Goal: Information Seeking & Learning: Understand process/instructions

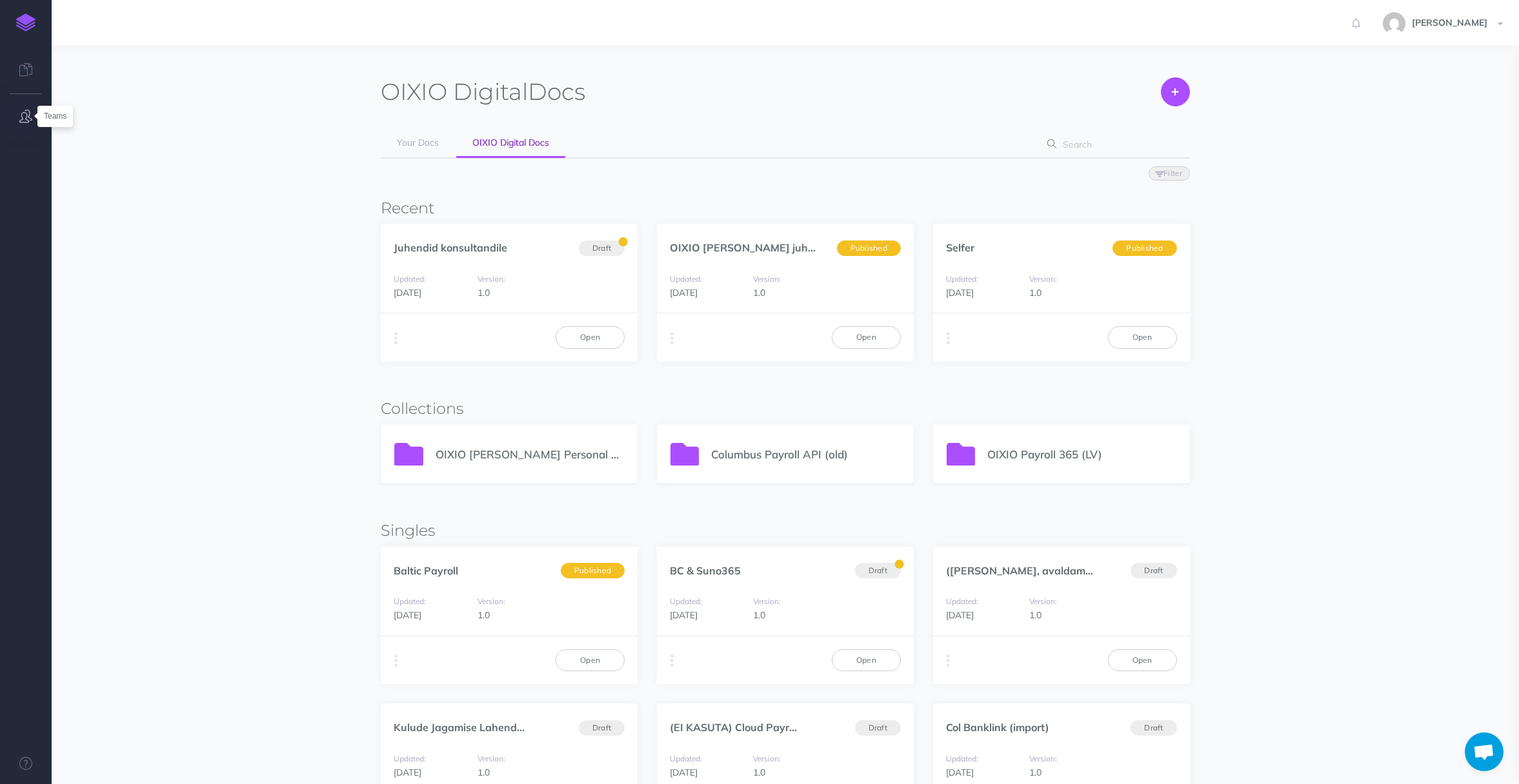
click at [23, 116] on icon "button" at bounding box center [26, 116] width 13 height 13
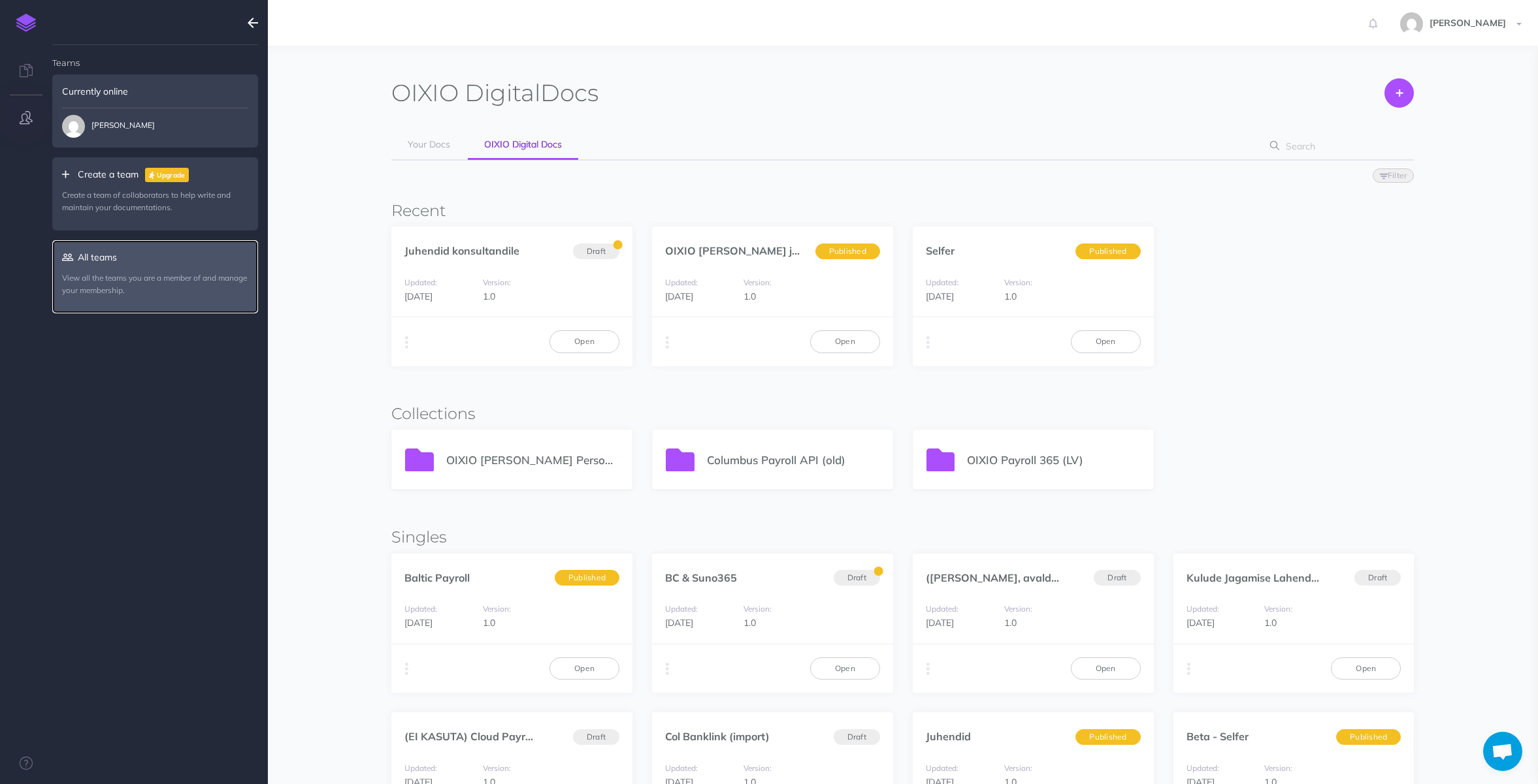
click at [116, 274] on p "View all the teams you are a member of and manage your membership." at bounding box center [155, 284] width 186 height 25
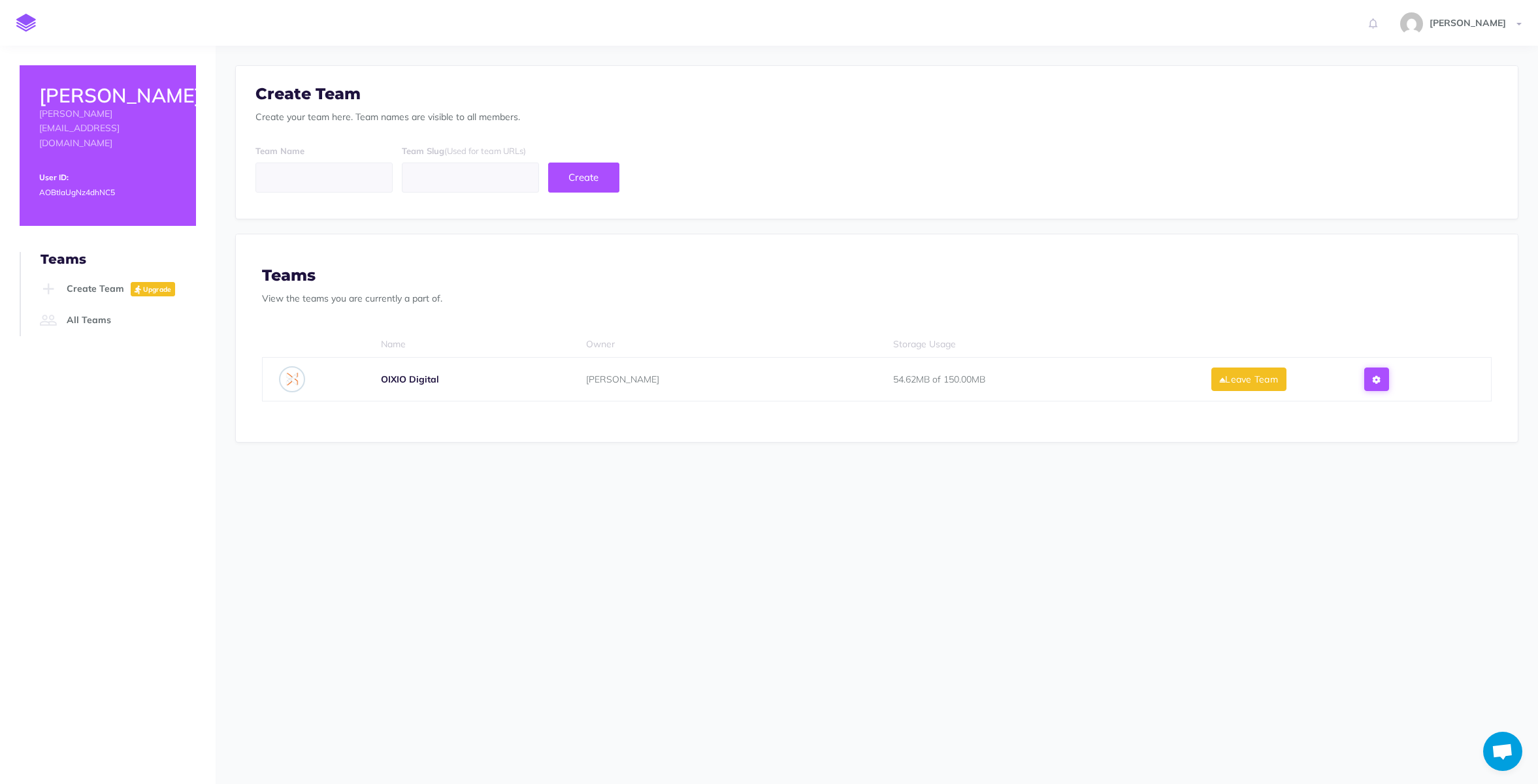
click at [1388, 381] on button at bounding box center [1376, 379] width 24 height 24
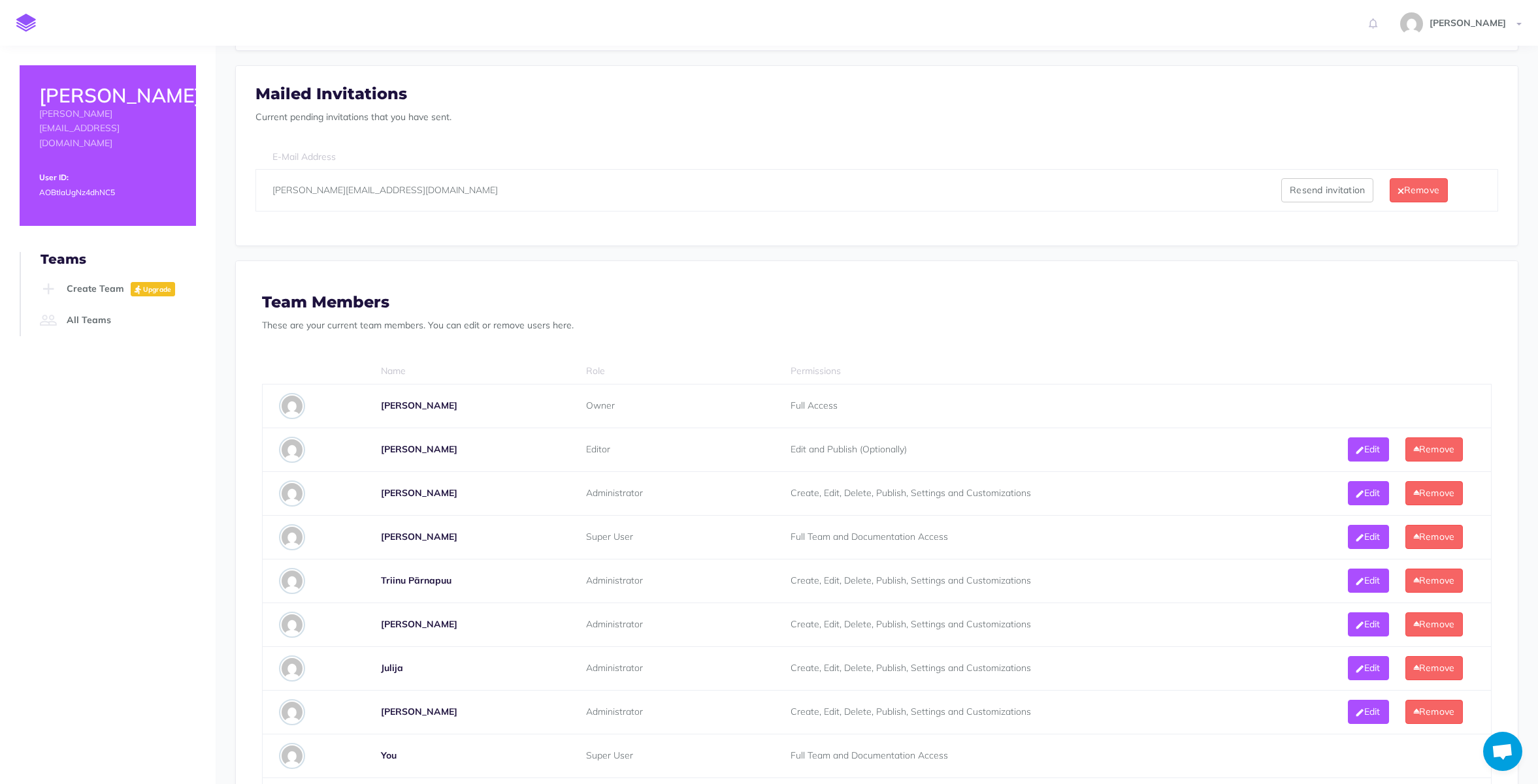
scroll to position [522, 0]
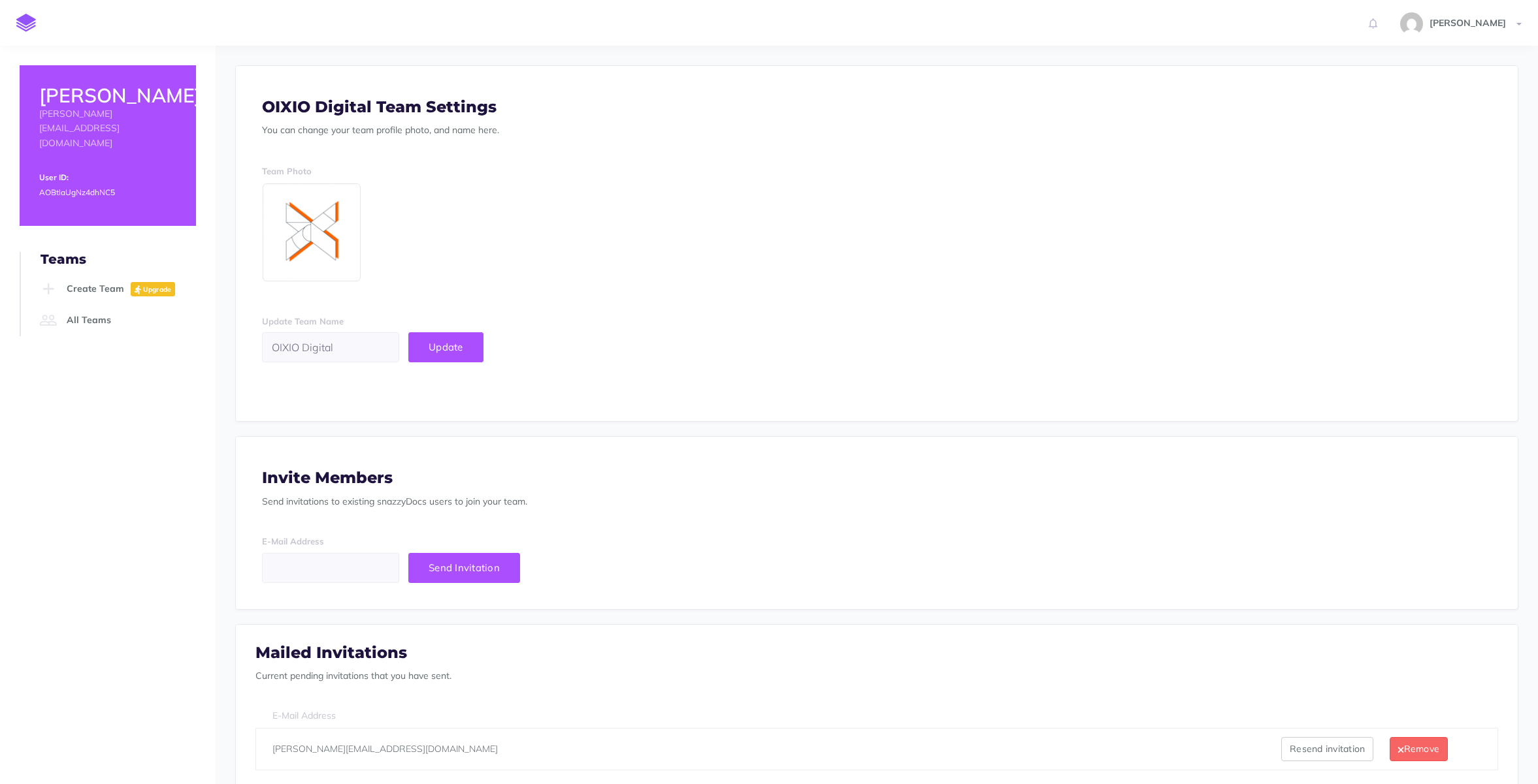
scroll to position [522, 0]
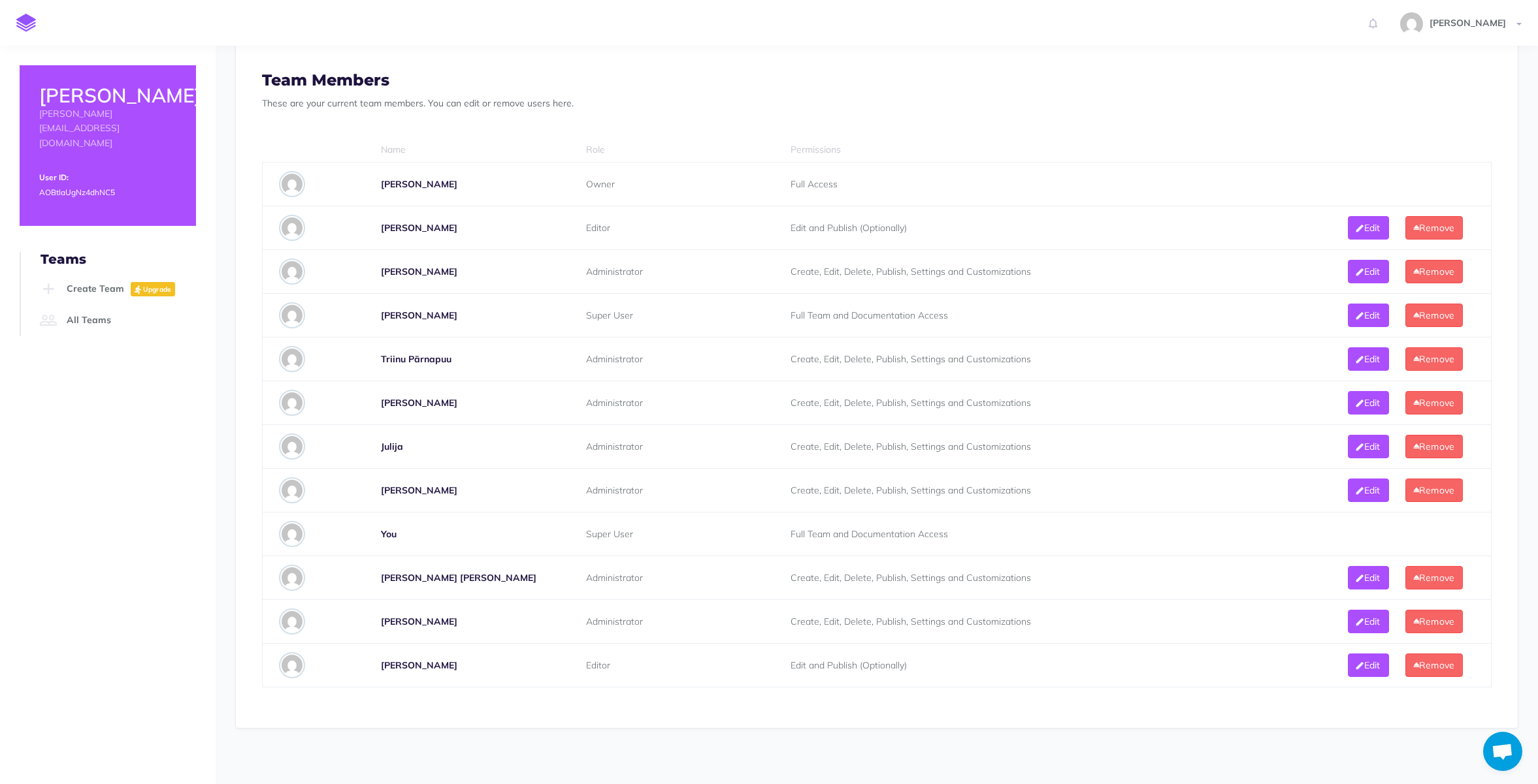
scroll to position [588, 0]
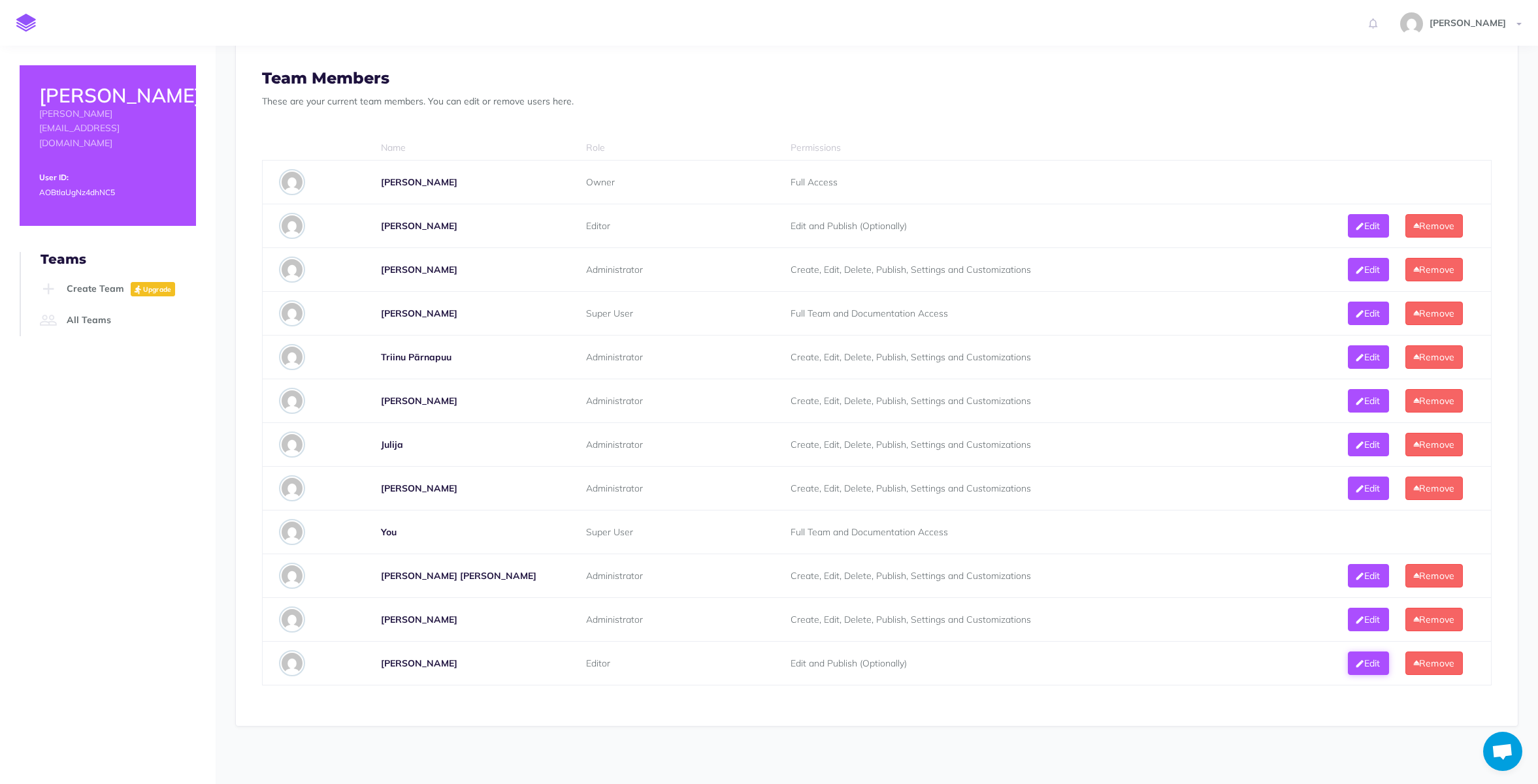
click at [1377, 662] on button "Edit" at bounding box center [1368, 663] width 41 height 24
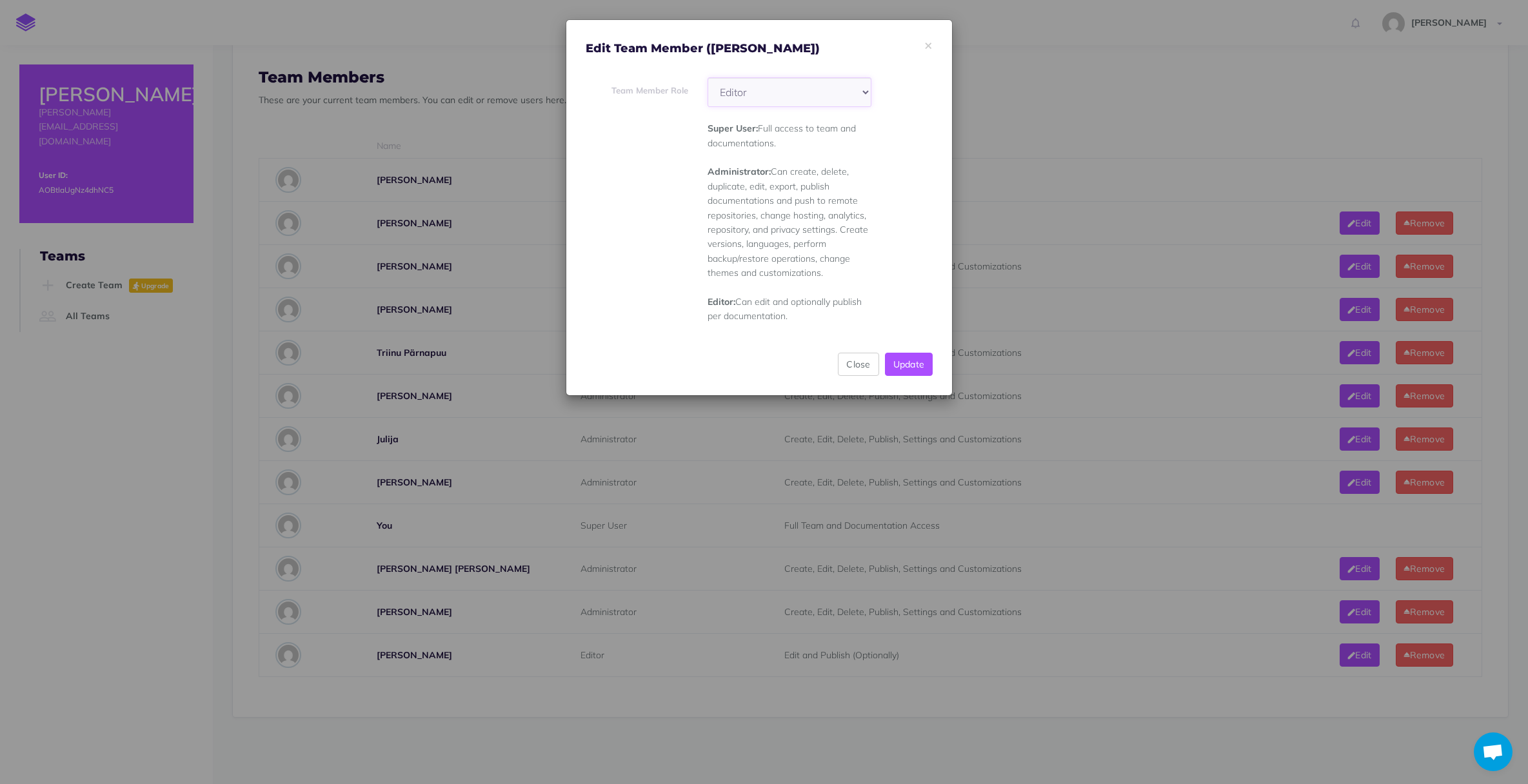
click at [861, 90] on select "Super User Administrator Editor" at bounding box center [790, 92] width 164 height 30
select select "admin"
click at [708, 77] on select "Super User Administrator Editor" at bounding box center [790, 92] width 164 height 30
click at [904, 358] on button "Update" at bounding box center [909, 364] width 48 height 23
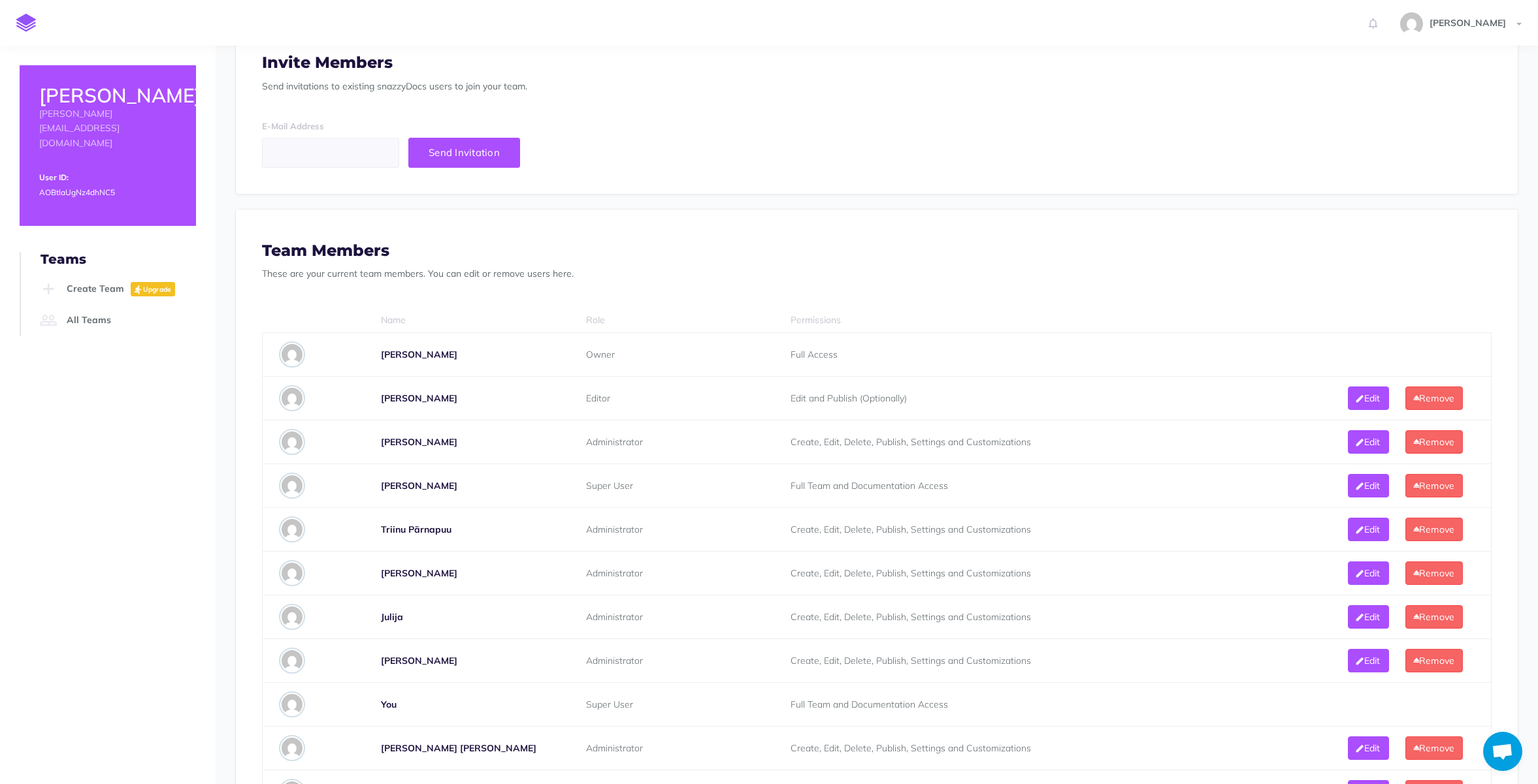
scroll to position [392, 0]
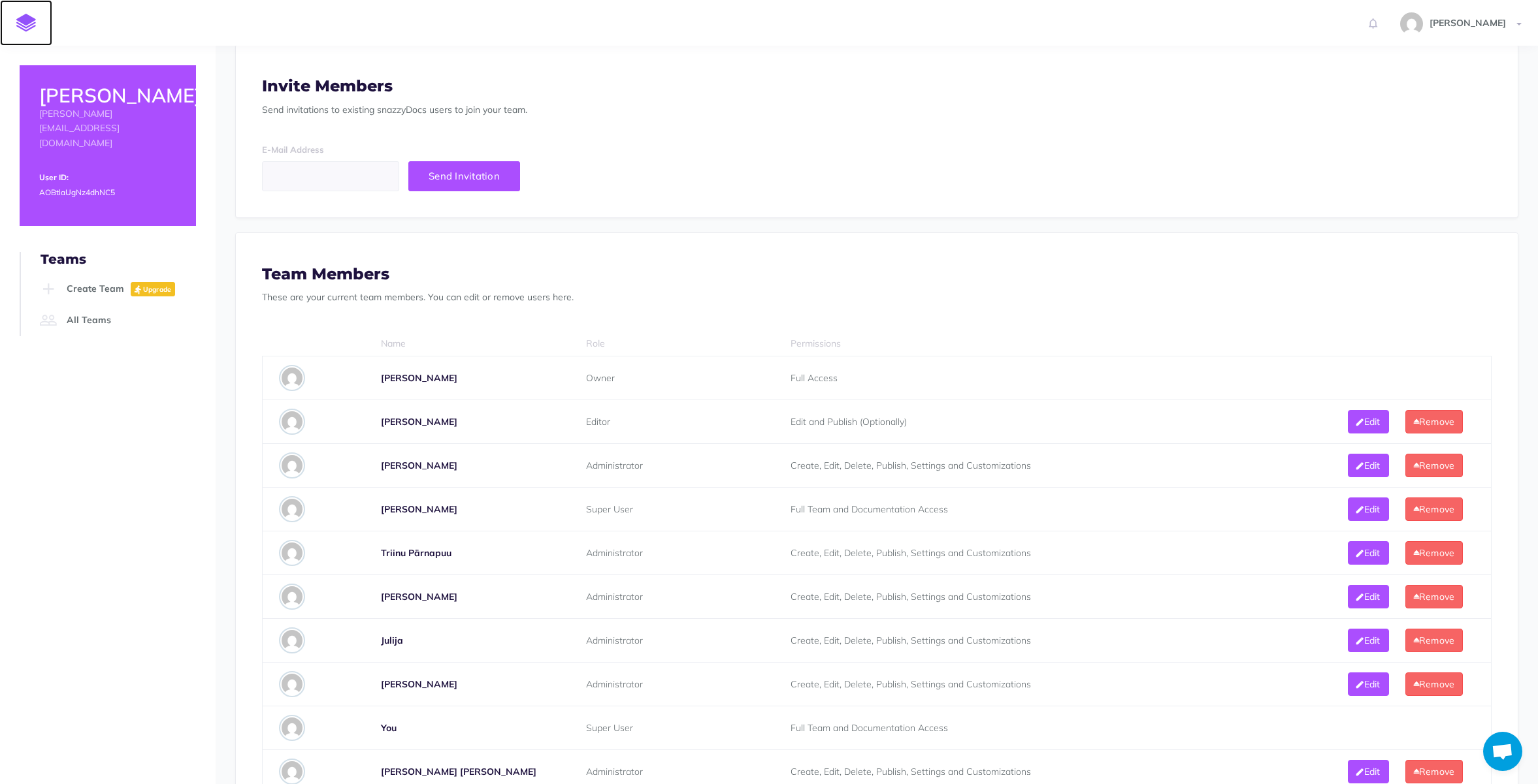
click at [22, 18] on img at bounding box center [26, 23] width 20 height 18
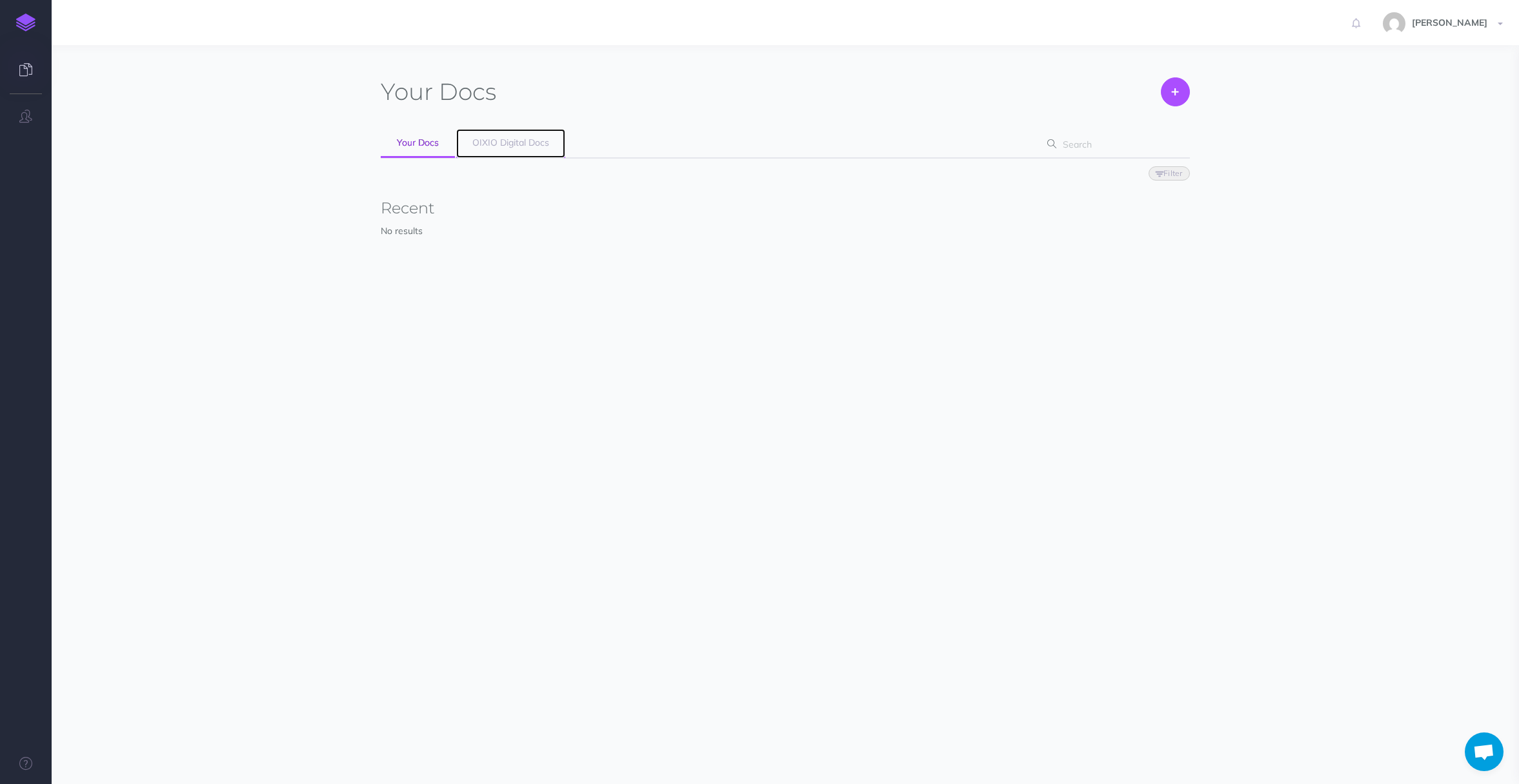
click at [505, 149] on link "OIXIO Digital Docs" at bounding box center [511, 144] width 109 height 29
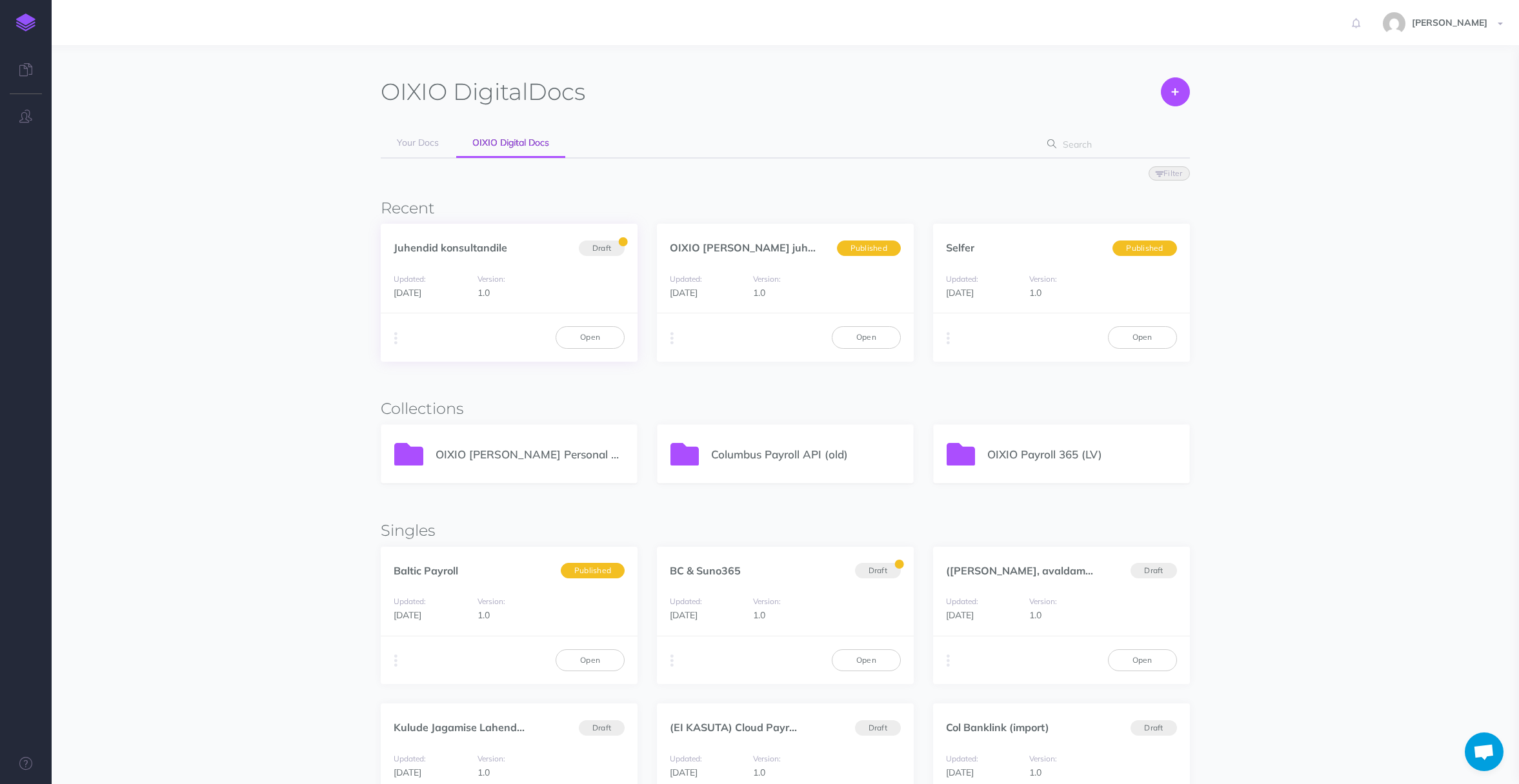
click at [547, 270] on div "Updated: [DATE] Version: 1.0" at bounding box center [510, 286] width 257 height 55
click at [395, 338] on icon "button" at bounding box center [396, 338] width 3 height 18
click at [570, 288] on div "Updated: [DATE] Version: 1.0" at bounding box center [510, 286] width 257 height 55
click at [584, 340] on link "Open" at bounding box center [590, 337] width 69 height 22
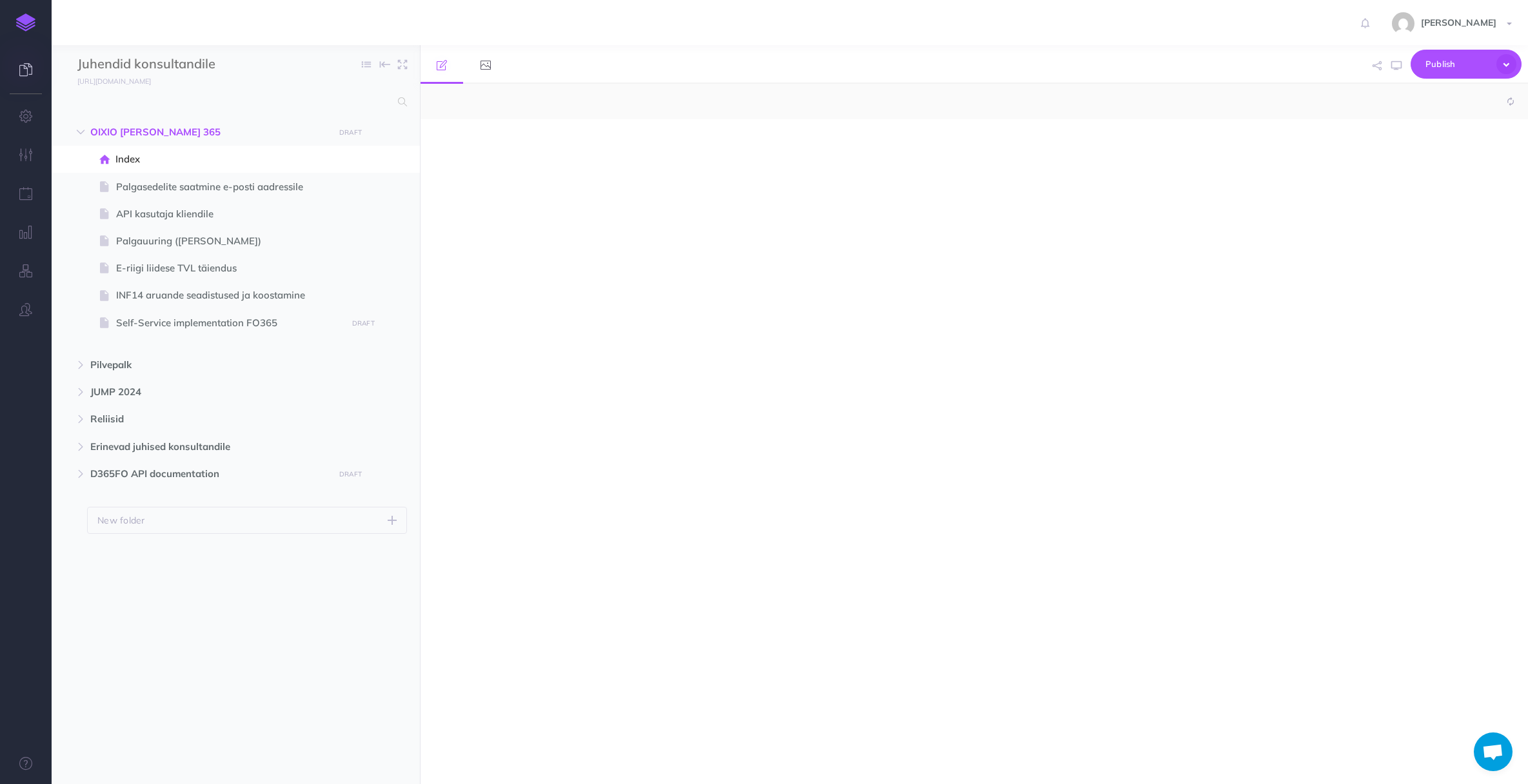
select select "null"
click at [24, 116] on icon "button" at bounding box center [26, 116] width 14 height 13
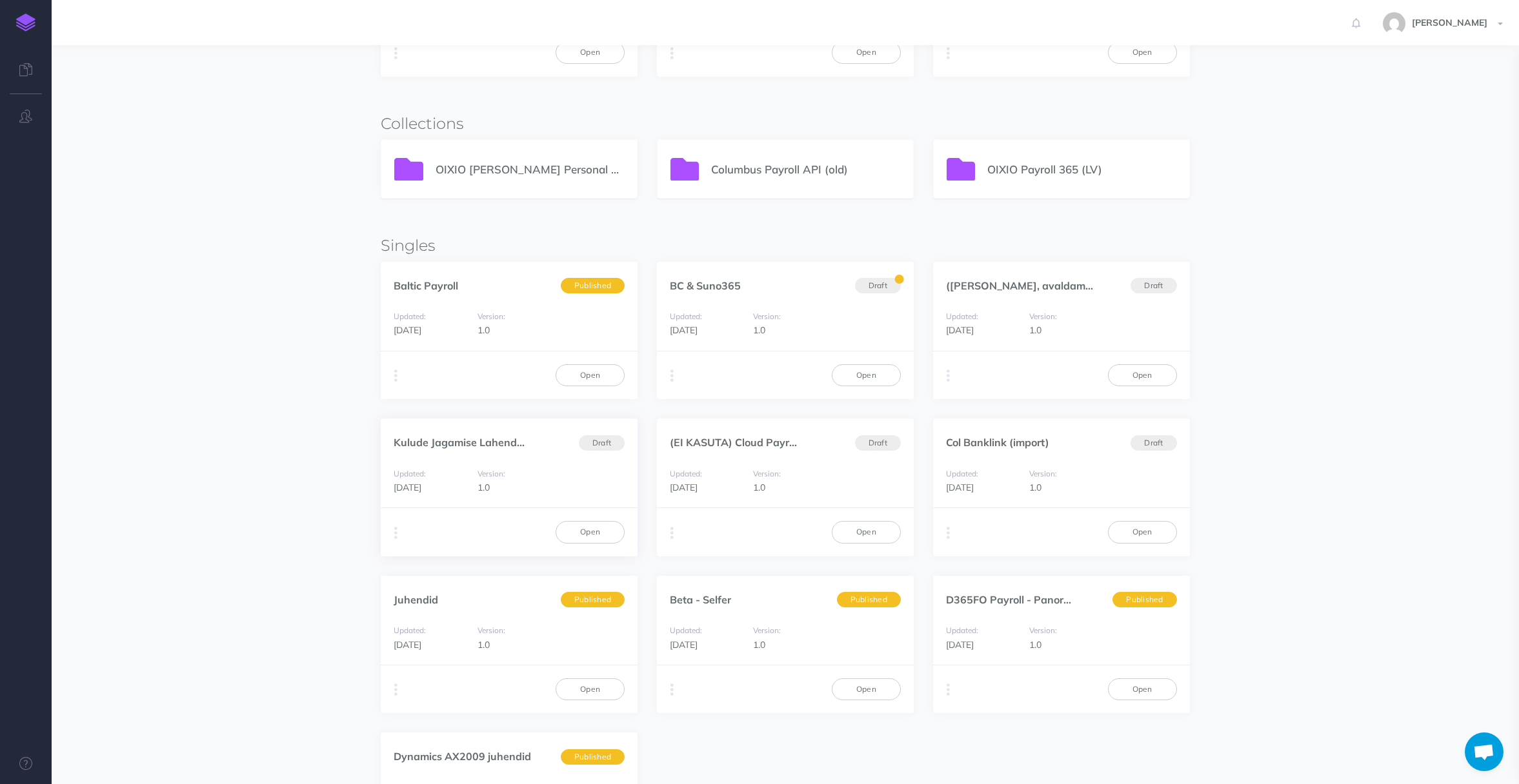
scroll to position [64, 0]
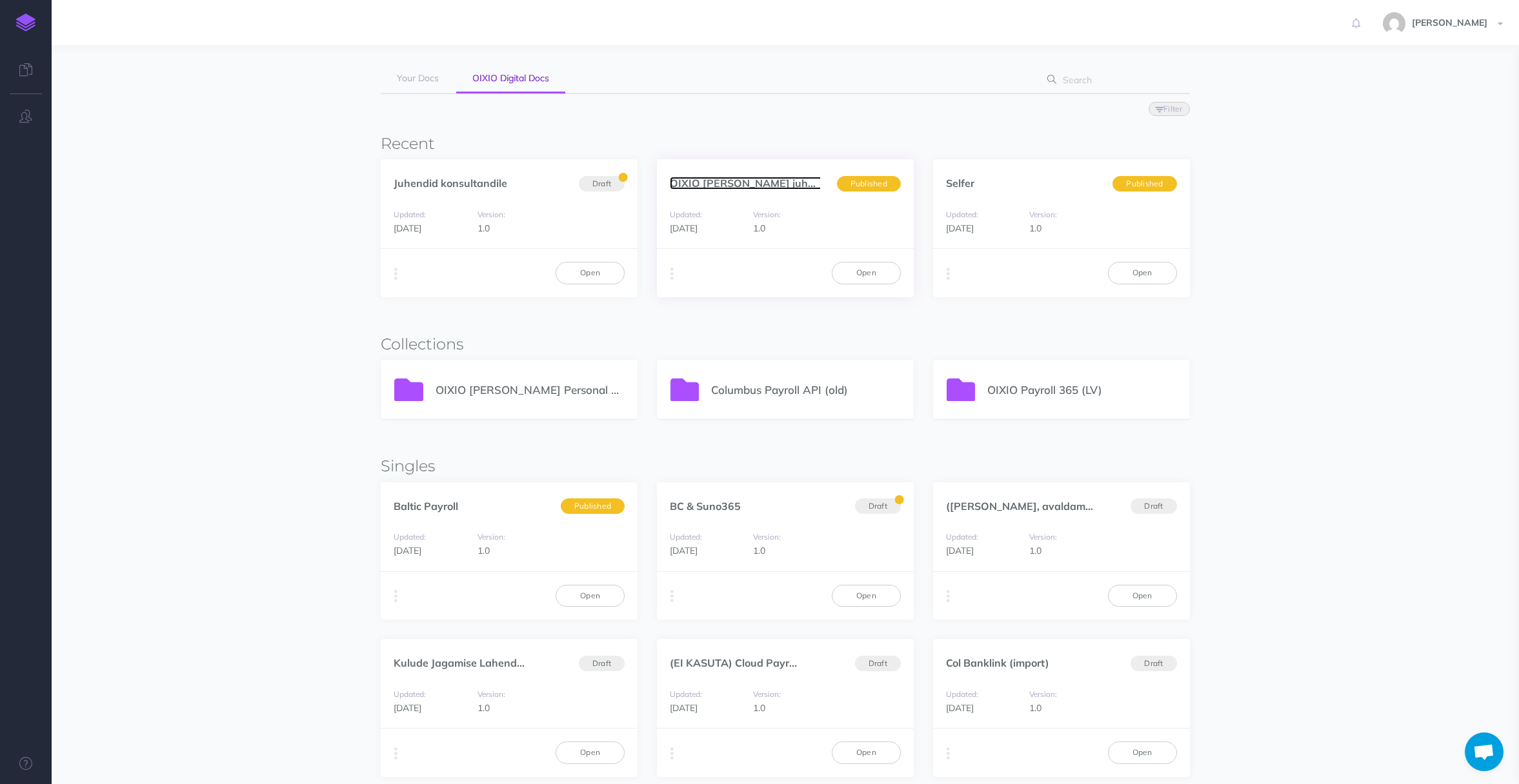
click at [721, 184] on link "OIXIO Palk juhend" at bounding box center [747, 183] width 157 height 13
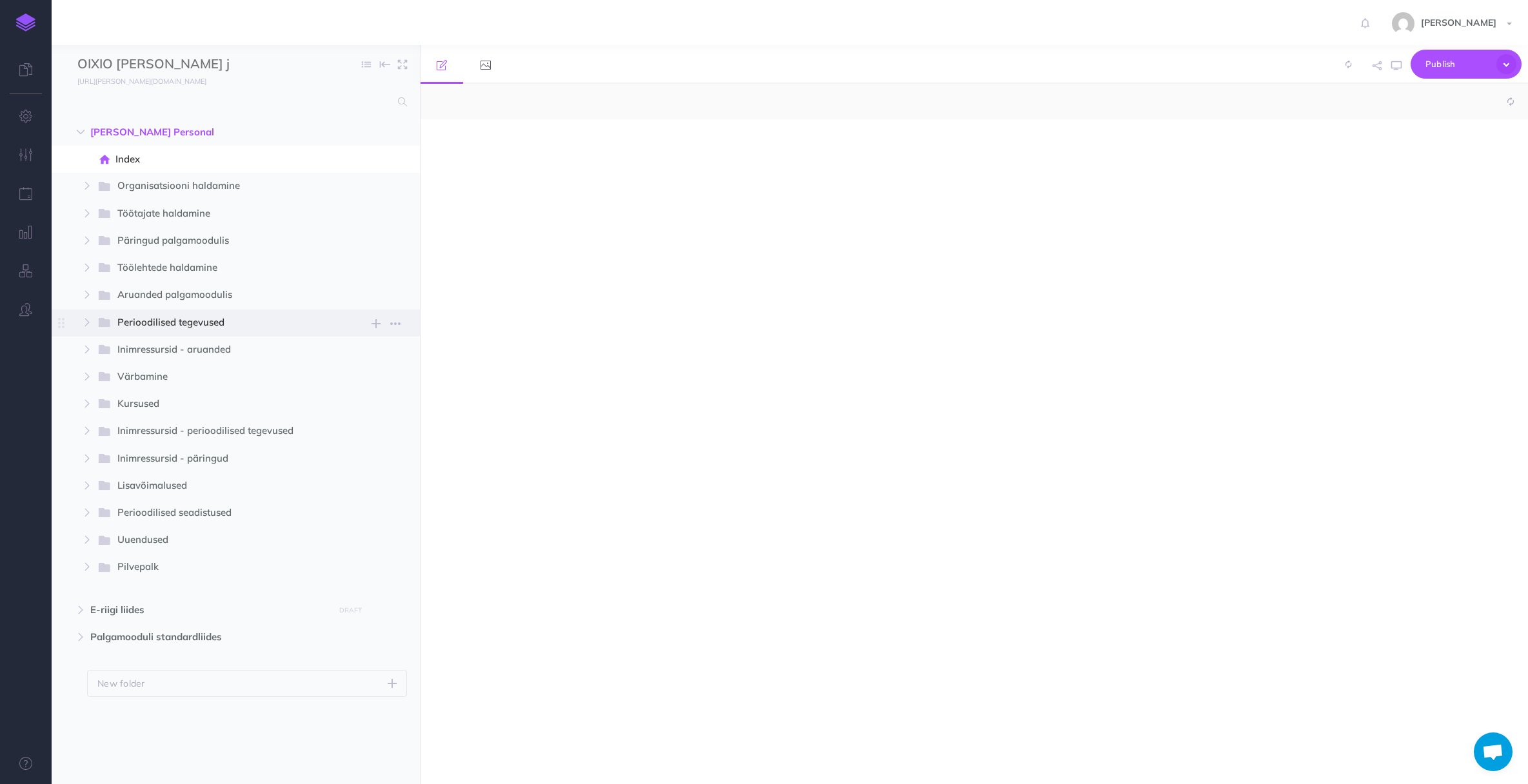
select select "null"
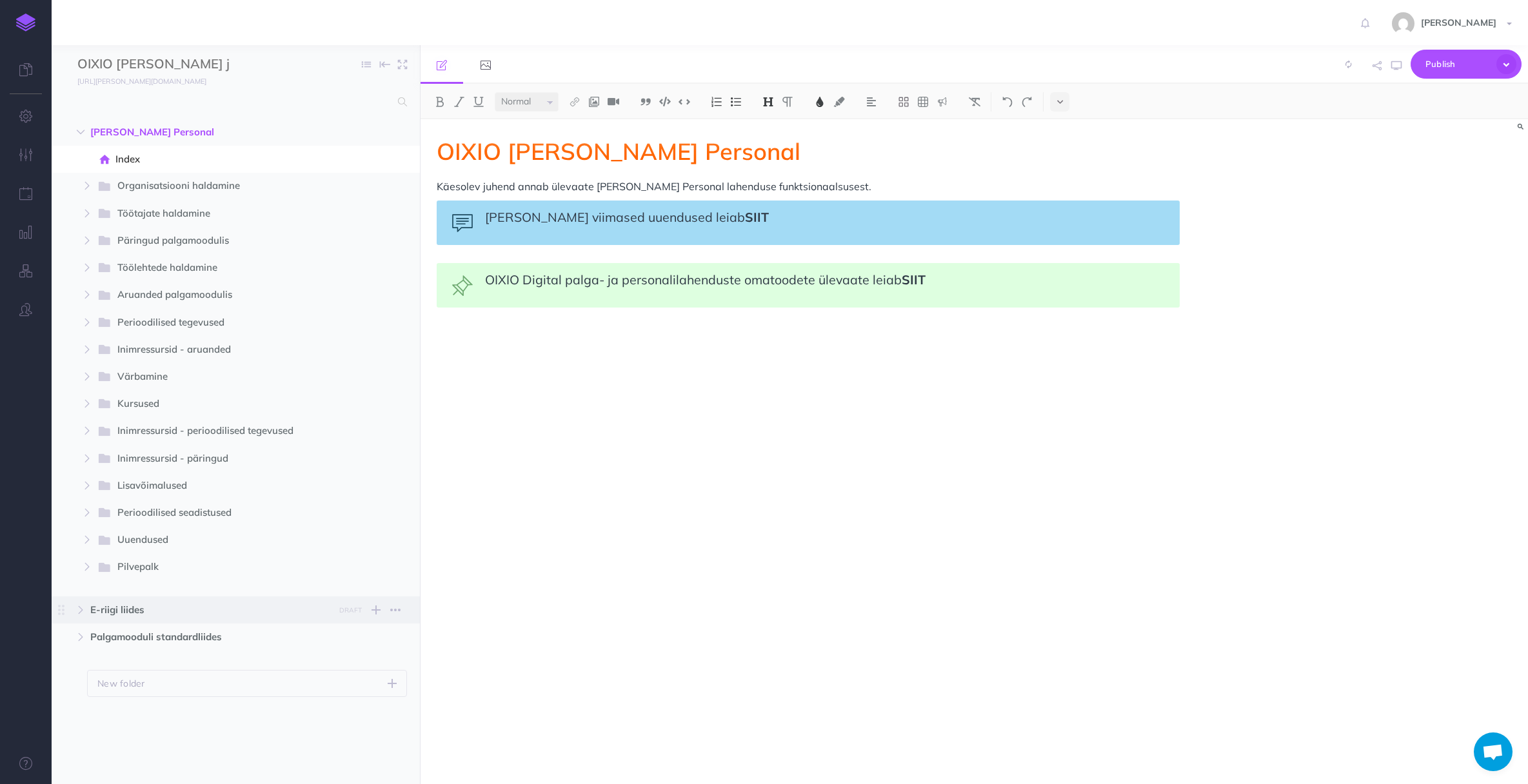
click at [126, 612] on span "E-riigi liides" at bounding box center [208, 610] width 236 height 15
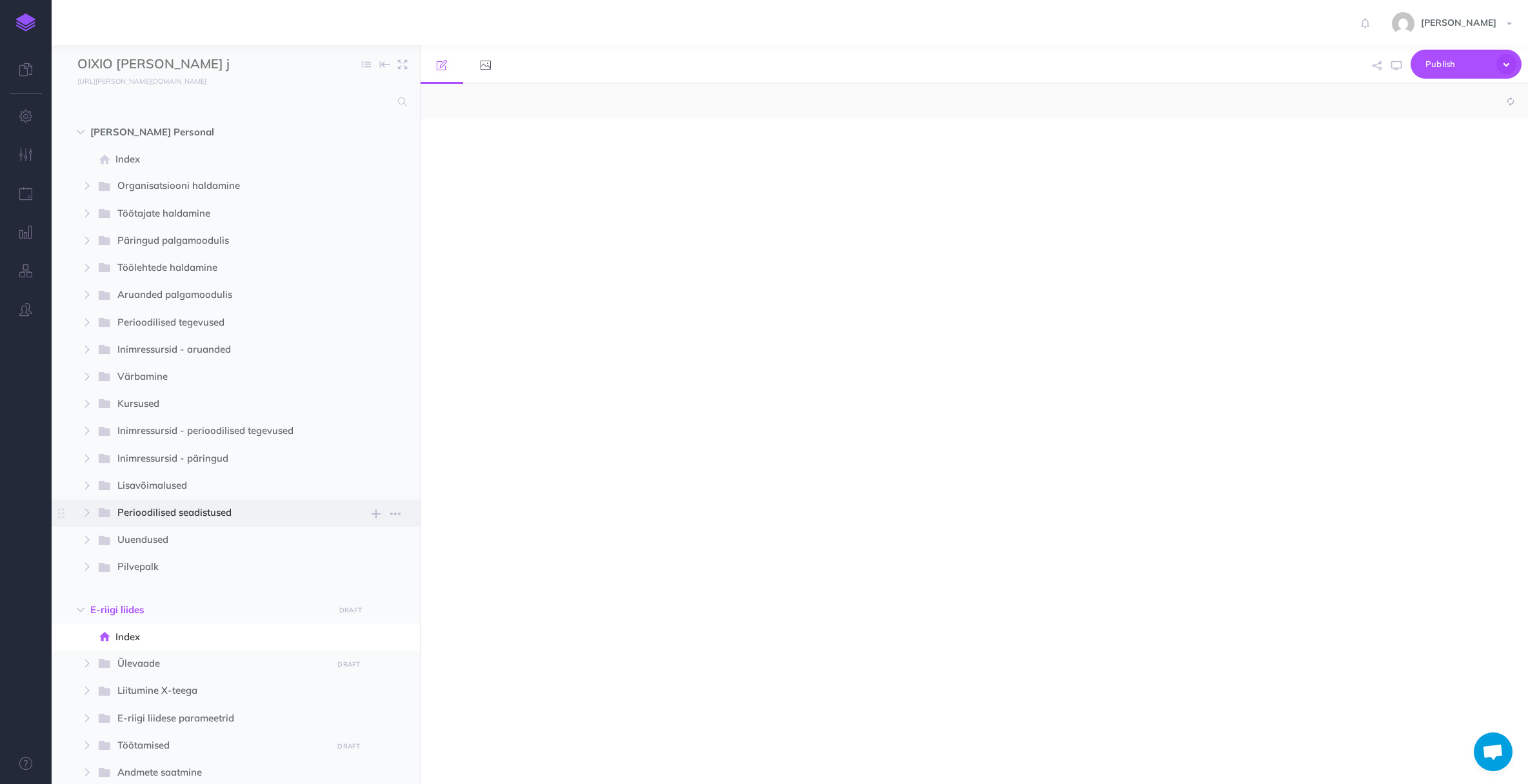
select select "null"
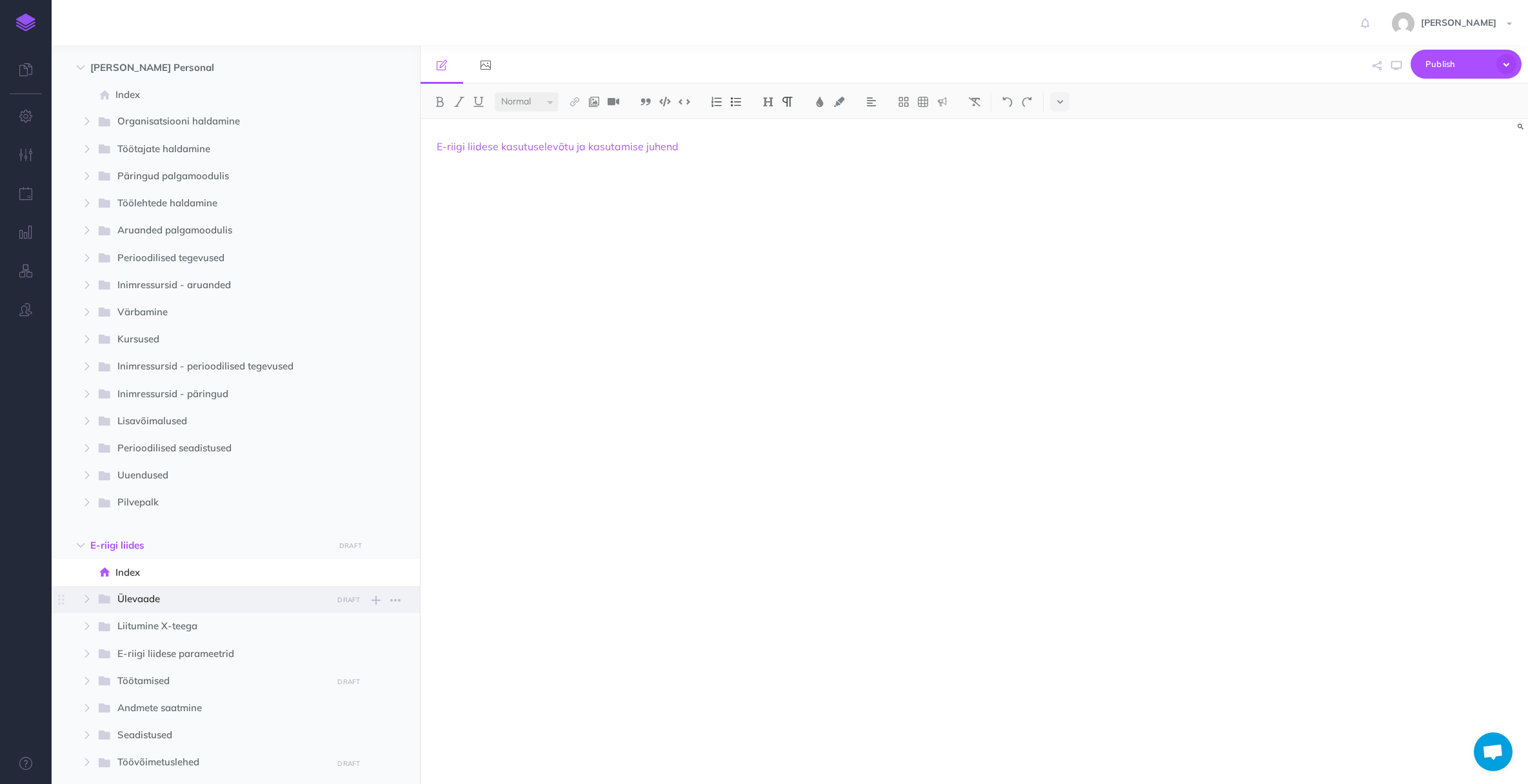
click at [157, 598] on span "Ülevaade" at bounding box center [220, 599] width 206 height 17
select select "null"
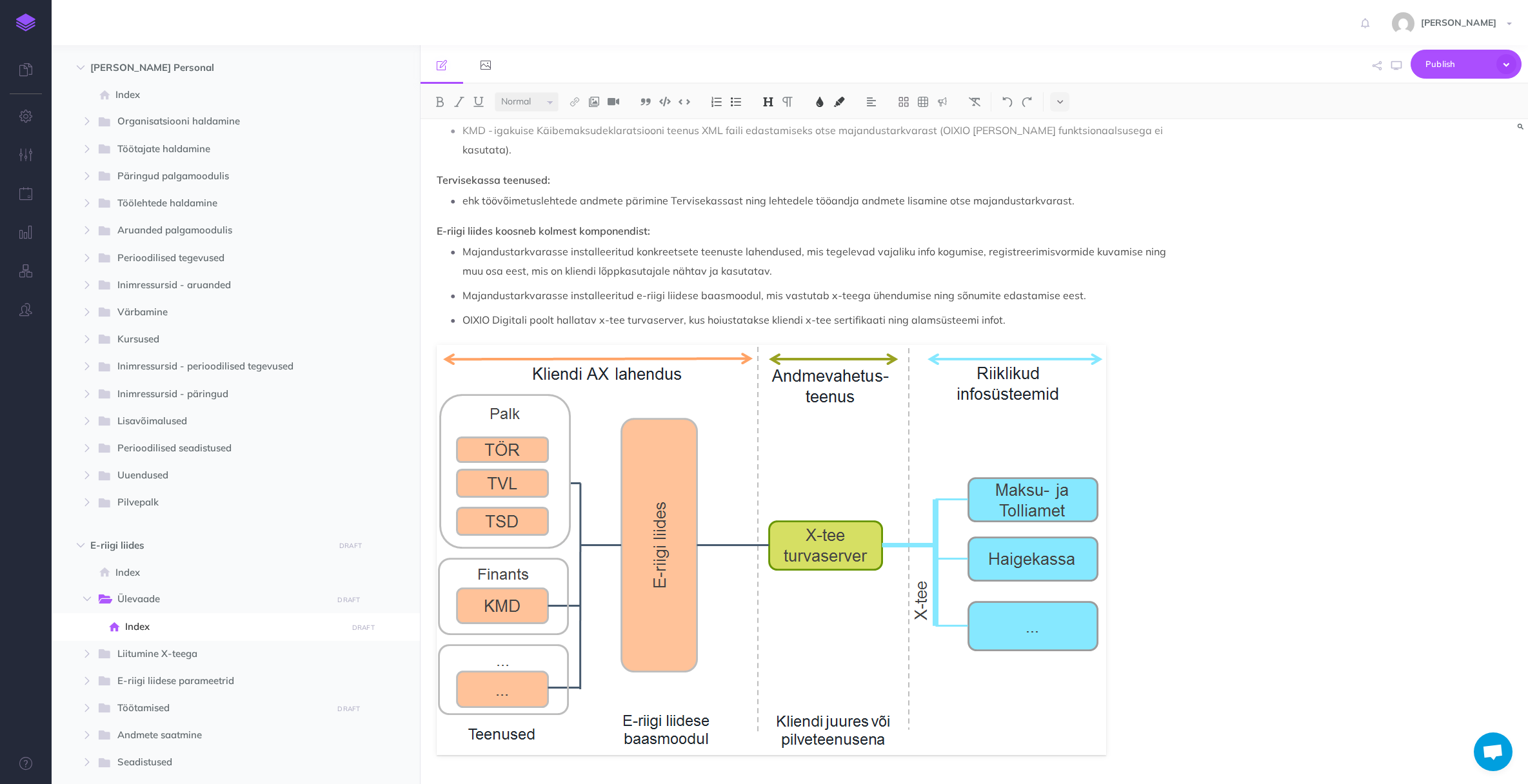
scroll to position [211, 0]
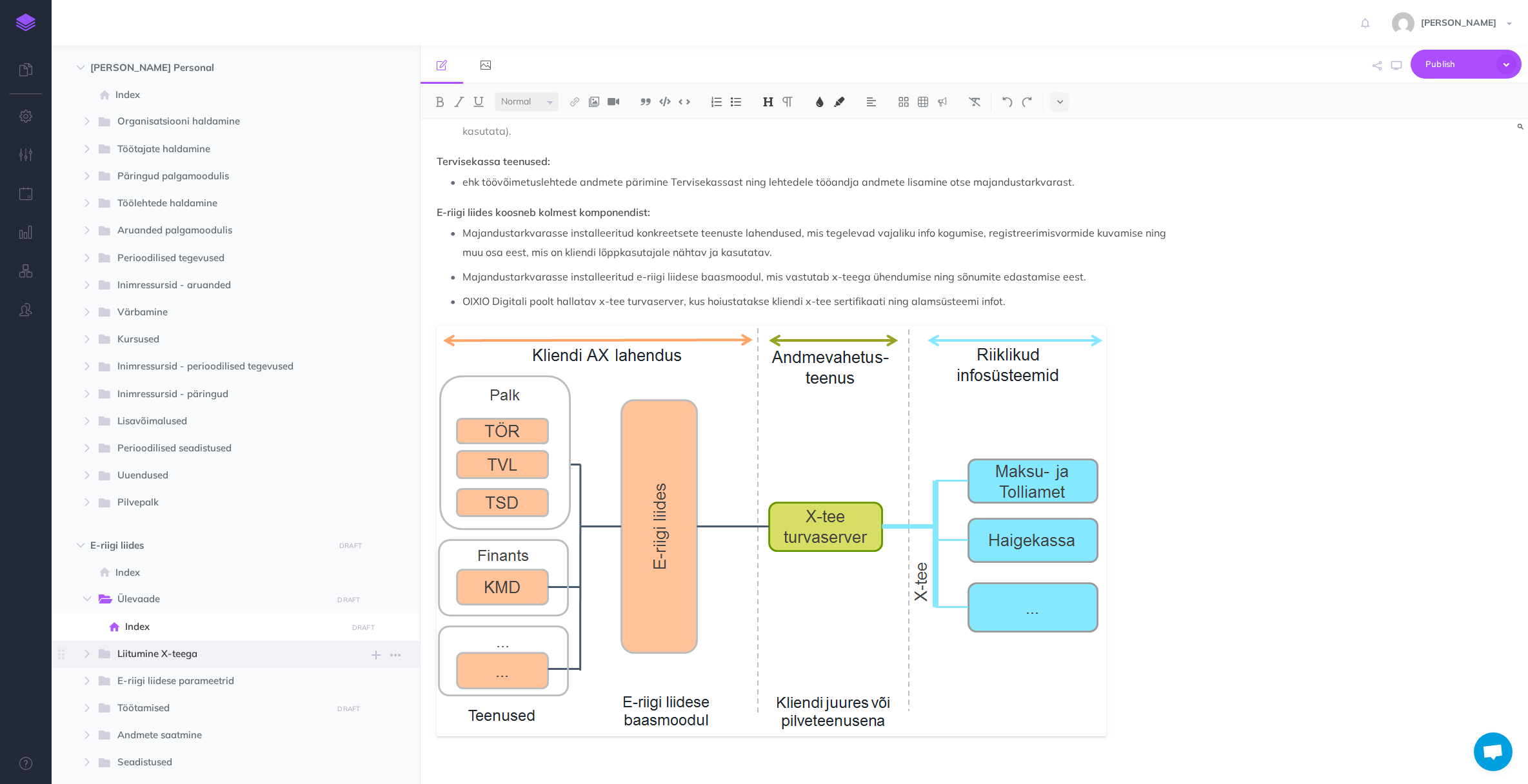
click at [151, 657] on span "Liitumine X-teega" at bounding box center [220, 654] width 206 height 17
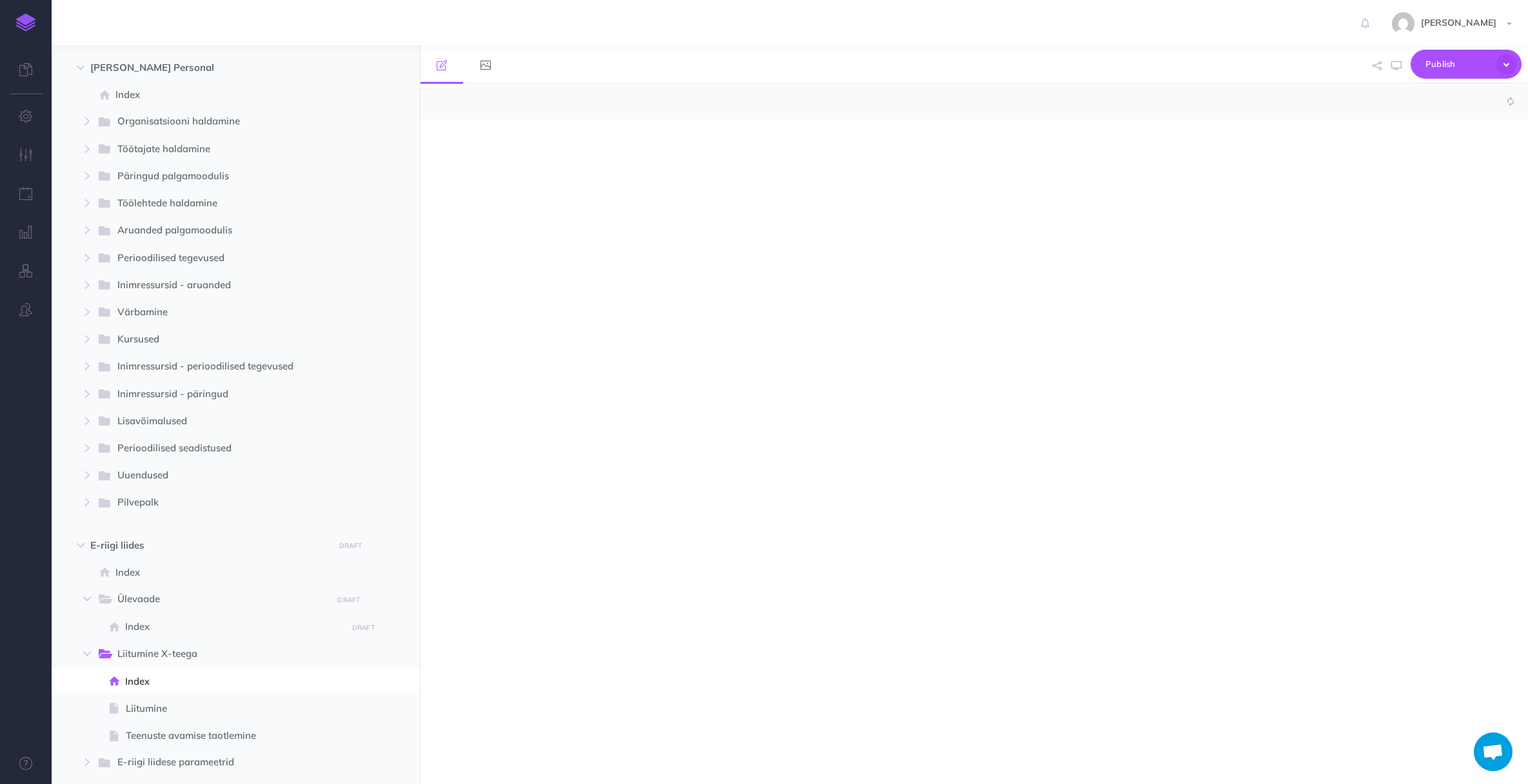
select select "null"
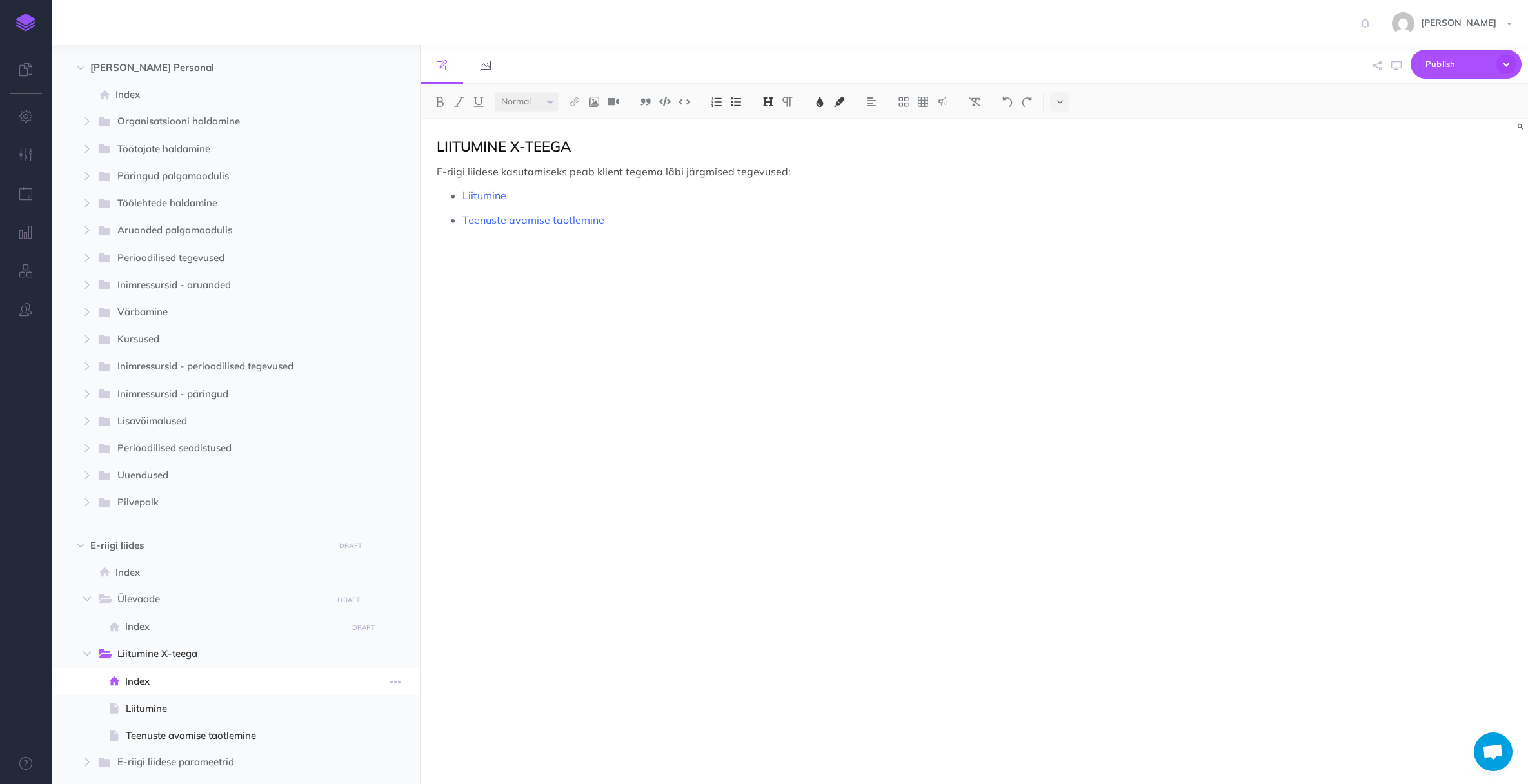
click at [144, 685] on span "Index" at bounding box center [234, 681] width 218 height 15
click at [149, 710] on span "Liitumine" at bounding box center [235, 708] width 217 height 15
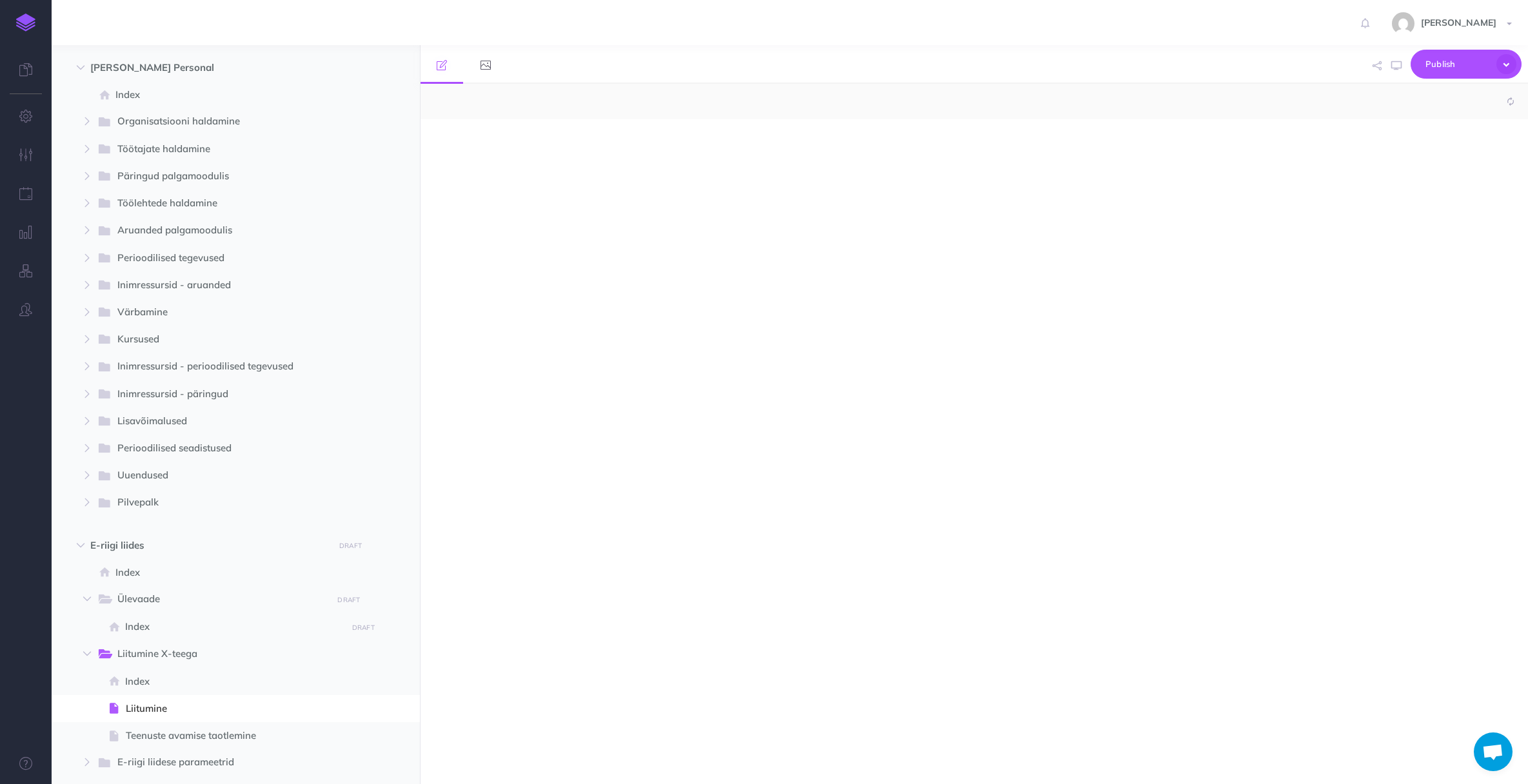
select select "null"
